Goal: Information Seeking & Learning: Compare options

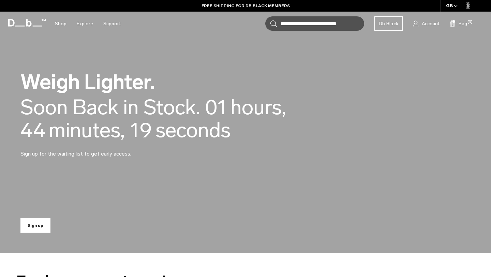
scroll to position [24, 0]
click at [33, 228] on link "Sign up" at bounding box center [35, 224] width 30 height 14
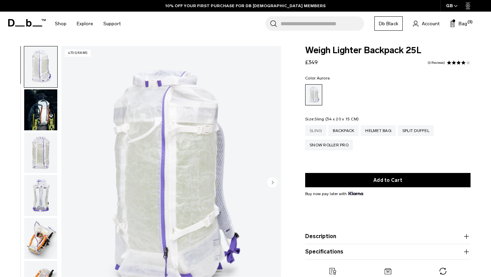
click at [317, 130] on div "Sling" at bounding box center [315, 130] width 21 height 11
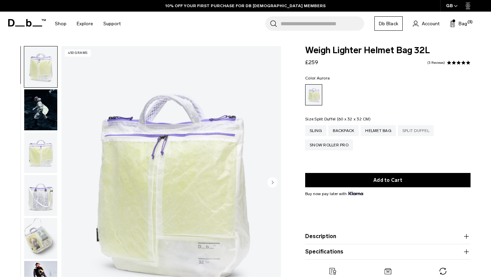
click at [407, 132] on div "Split Duffel" at bounding box center [416, 130] width 36 height 11
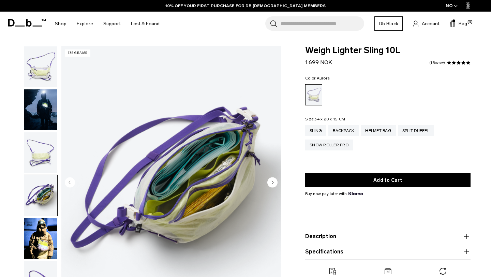
click at [46, 155] on img "button" at bounding box center [40, 152] width 33 height 41
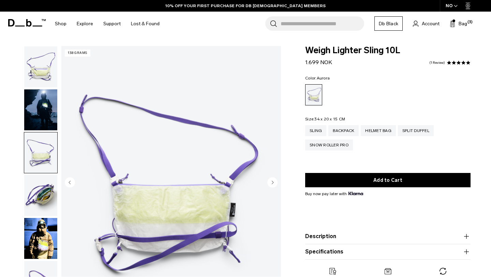
click at [46, 185] on img "button" at bounding box center [40, 195] width 33 height 41
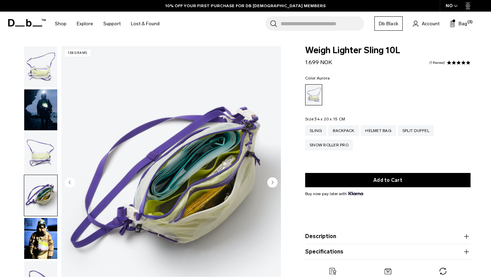
click at [48, 227] on img "button" at bounding box center [40, 238] width 33 height 41
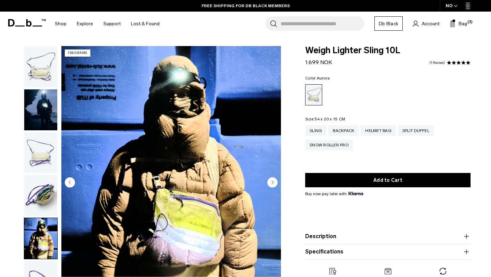
scroll to position [48, 0]
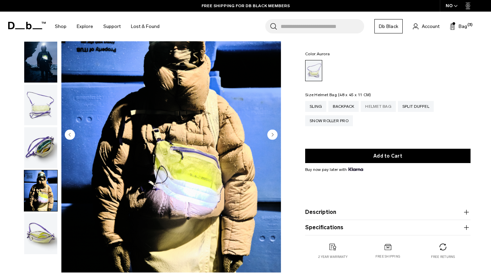
click at [375, 104] on div "Helmet Bag" at bounding box center [378, 106] width 35 height 11
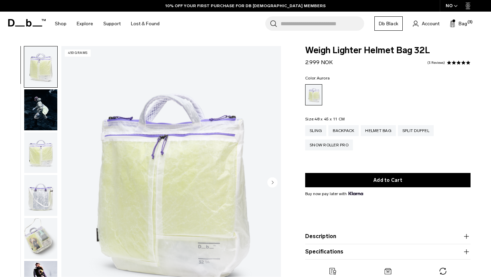
click at [40, 108] on img "button" at bounding box center [40, 109] width 33 height 41
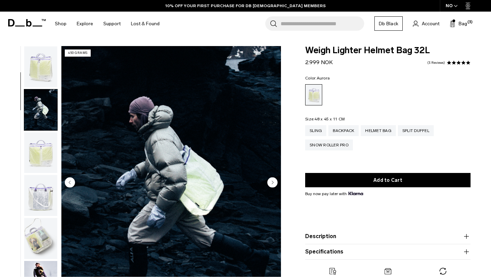
click at [44, 175] on img "button" at bounding box center [40, 195] width 33 height 41
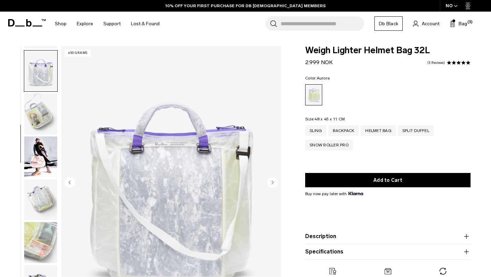
click at [44, 136] on img "button" at bounding box center [40, 156] width 33 height 41
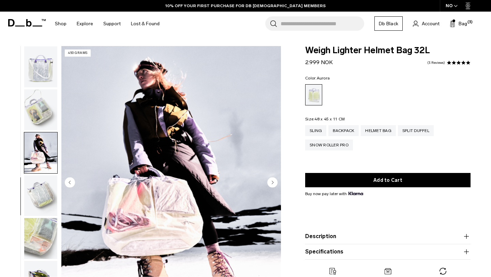
scroll to position [153, 0]
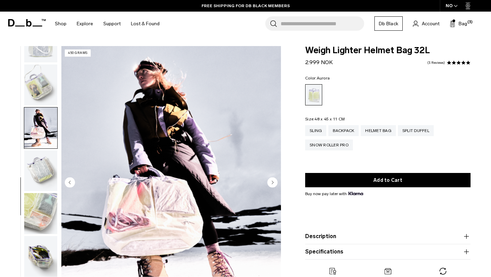
click at [44, 136] on img "button" at bounding box center [40, 127] width 33 height 41
click at [45, 164] on img "button" at bounding box center [40, 170] width 33 height 41
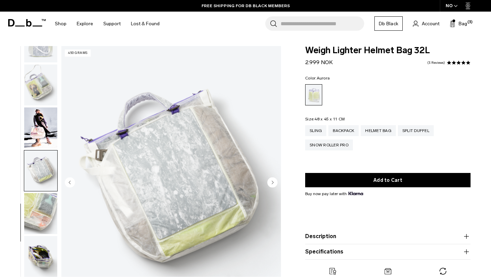
click at [43, 206] on img "button" at bounding box center [40, 213] width 33 height 41
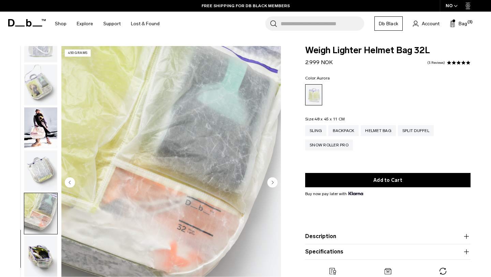
click at [43, 234] on img "button" at bounding box center [40, 213] width 33 height 41
click at [43, 244] on img "button" at bounding box center [40, 256] width 33 height 41
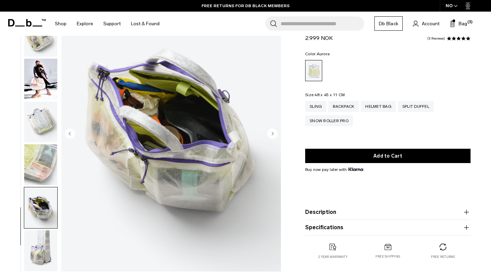
click at [38, 210] on ul at bounding box center [41, 134] width 34 height 274
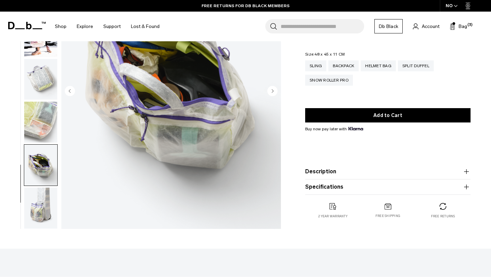
scroll to position [0, 0]
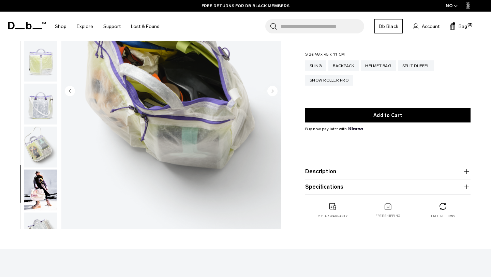
click at [42, 63] on img "button" at bounding box center [40, 61] width 33 height 41
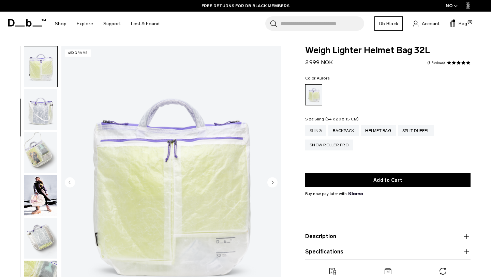
click at [316, 132] on div "Sling" at bounding box center [315, 130] width 21 height 11
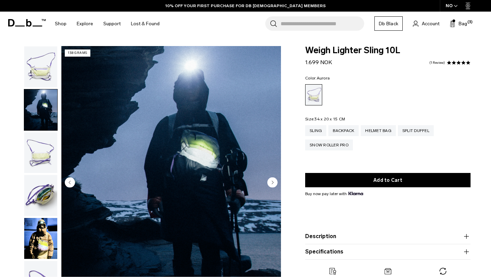
click at [39, 193] on img "button" at bounding box center [40, 195] width 33 height 41
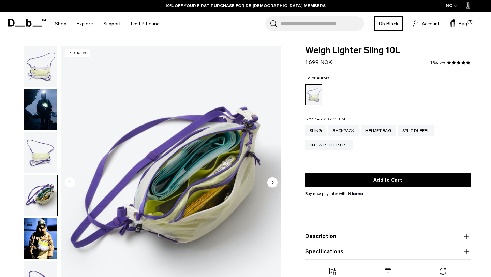
click at [39, 237] on img "button" at bounding box center [40, 238] width 33 height 41
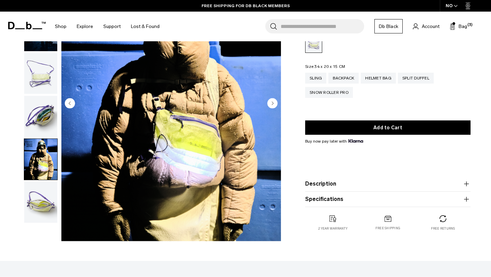
scroll to position [92, 0]
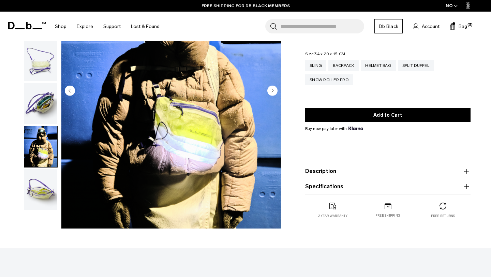
click at [39, 202] on img "button" at bounding box center [40, 189] width 33 height 41
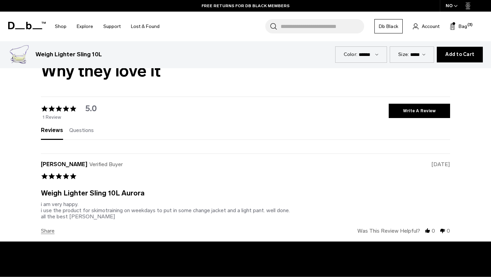
scroll to position [1551, 0]
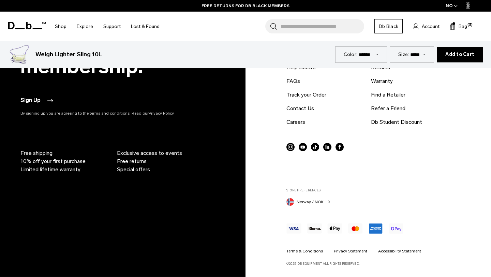
click at [328, 200] on icon "button" at bounding box center [328, 201] width 5 height 5
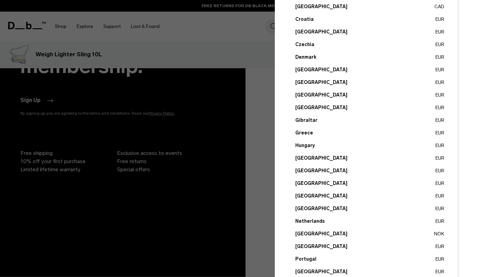
scroll to position [226, 0]
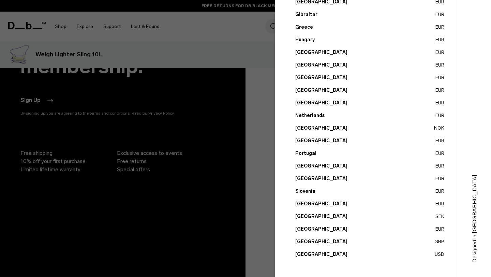
click at [325, 242] on button "United Kingdom GBP" at bounding box center [369, 241] width 149 height 7
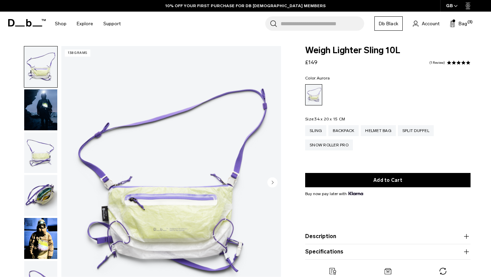
click at [28, 24] on icon at bounding box center [26, 22] width 37 height 7
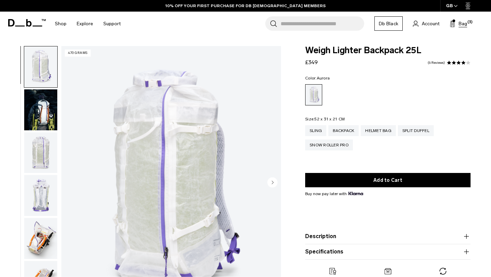
click at [462, 22] on span "Bag" at bounding box center [462, 23] width 9 height 7
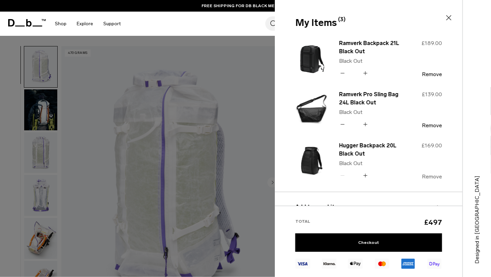
click at [428, 175] on button "Remove" at bounding box center [432, 177] width 20 height 6
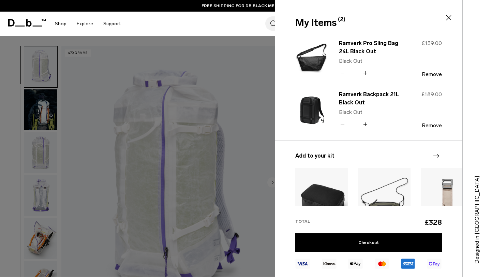
click at [256, 155] on div at bounding box center [245, 138] width 491 height 277
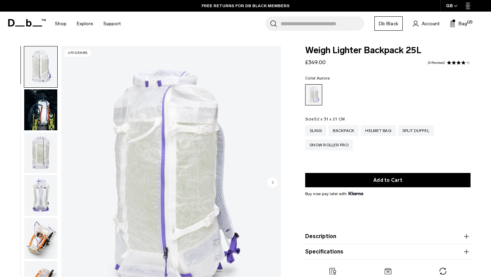
click at [44, 23] on icon at bounding box center [26, 22] width 37 height 7
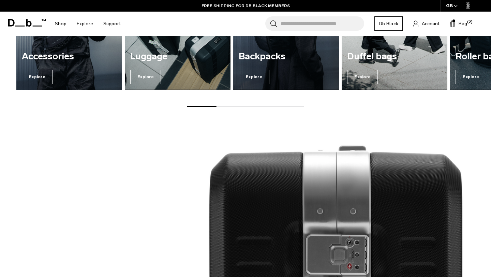
scroll to position [315, 0]
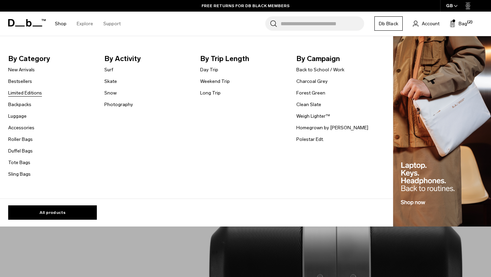
click at [22, 93] on link "Limited Editions" at bounding box center [25, 92] width 34 height 7
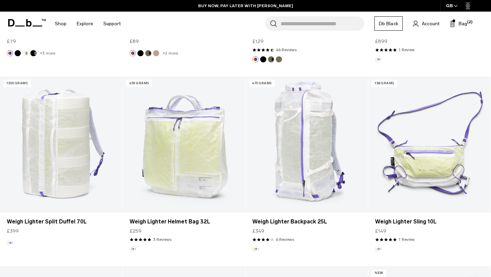
scroll to position [458, 0]
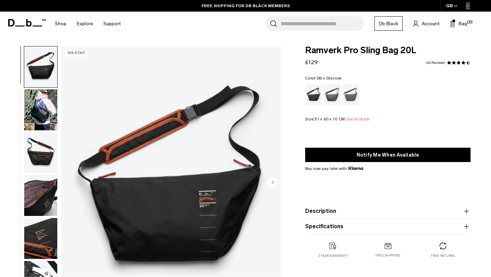
click at [40, 116] on img "button" at bounding box center [40, 109] width 33 height 41
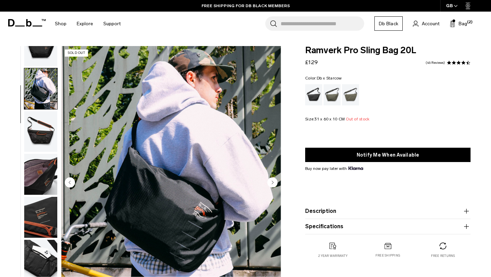
scroll to position [25, 0]
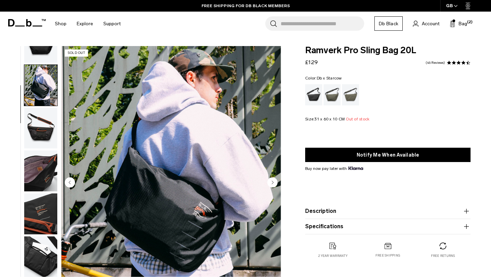
click at [41, 138] on img "button" at bounding box center [40, 128] width 33 height 41
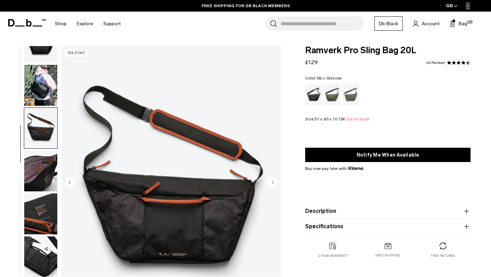
click at [41, 157] on img "button" at bounding box center [40, 170] width 33 height 41
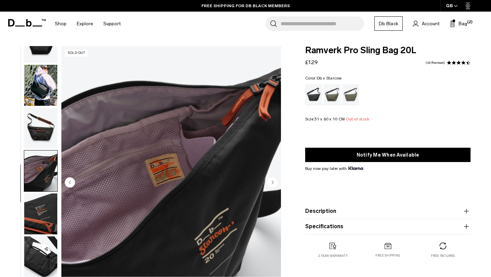
click at [47, 210] on img "button" at bounding box center [40, 213] width 33 height 41
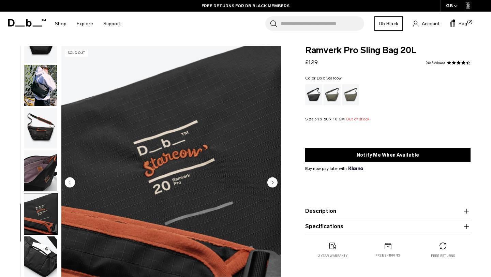
click at [48, 245] on img "button" at bounding box center [40, 256] width 33 height 41
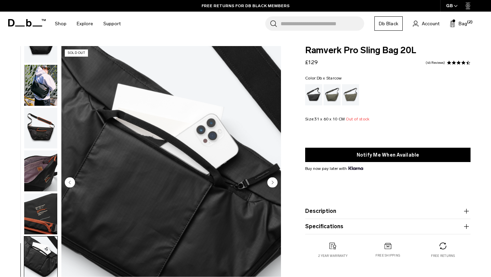
click at [46, 267] on img "button" at bounding box center [40, 256] width 33 height 41
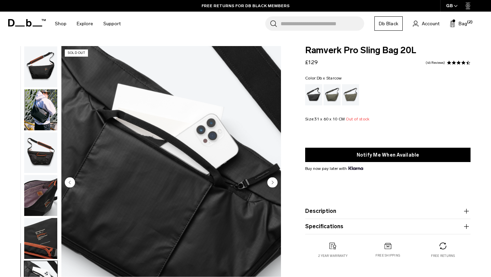
click at [43, 79] on img "button" at bounding box center [40, 66] width 33 height 41
